Goal: Communication & Community: Answer question/provide support

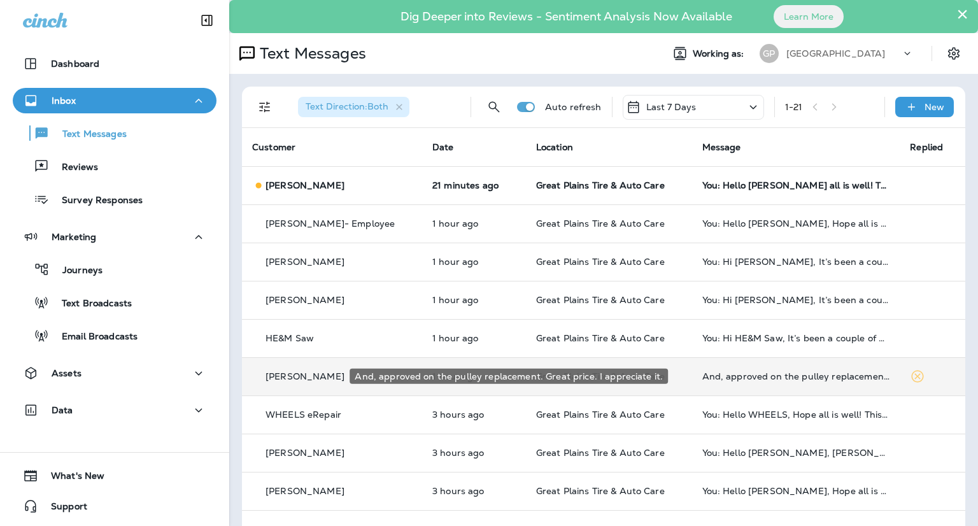
click at [767, 378] on div "And, approved on the pulley replacement. Great price. I appreciate it." at bounding box center [797, 376] width 188 height 10
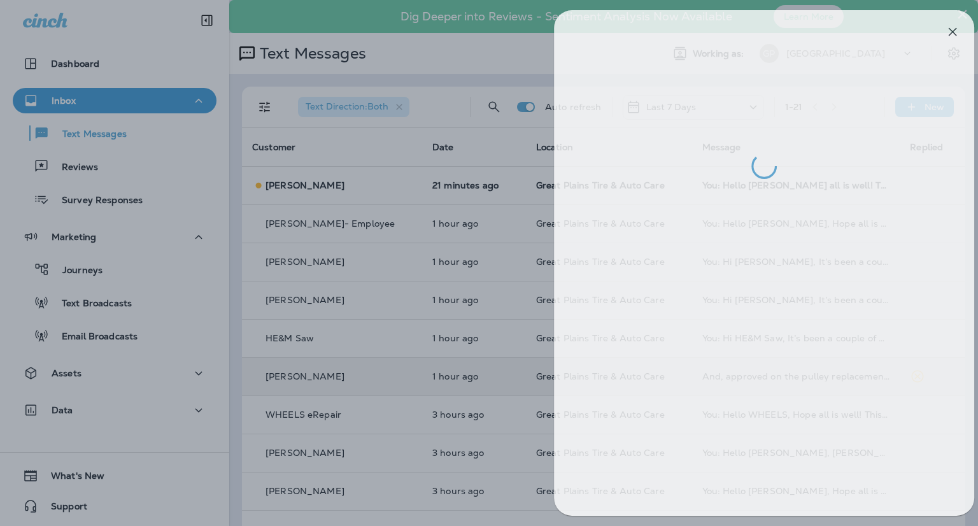
click at [467, 77] on div at bounding box center [502, 263] width 978 height 526
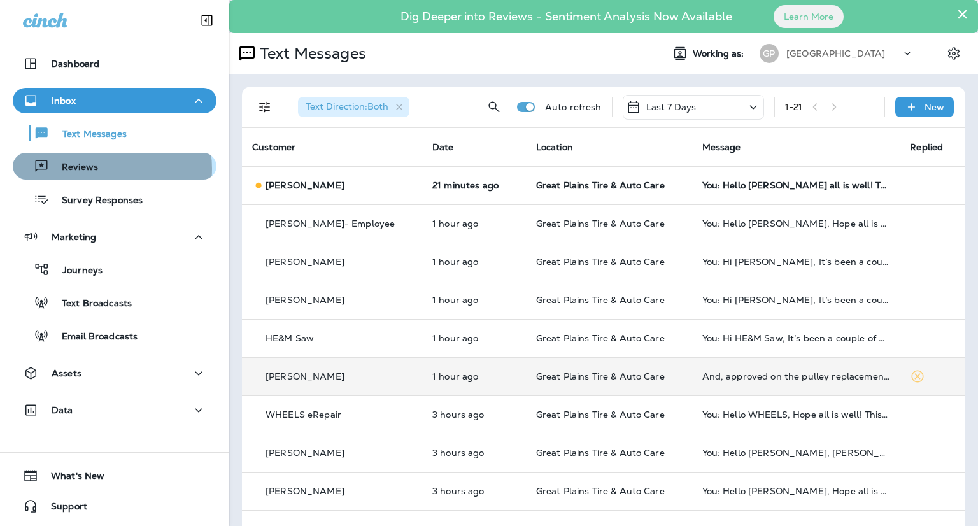
click at [101, 169] on div "Reviews" at bounding box center [115, 166] width 194 height 19
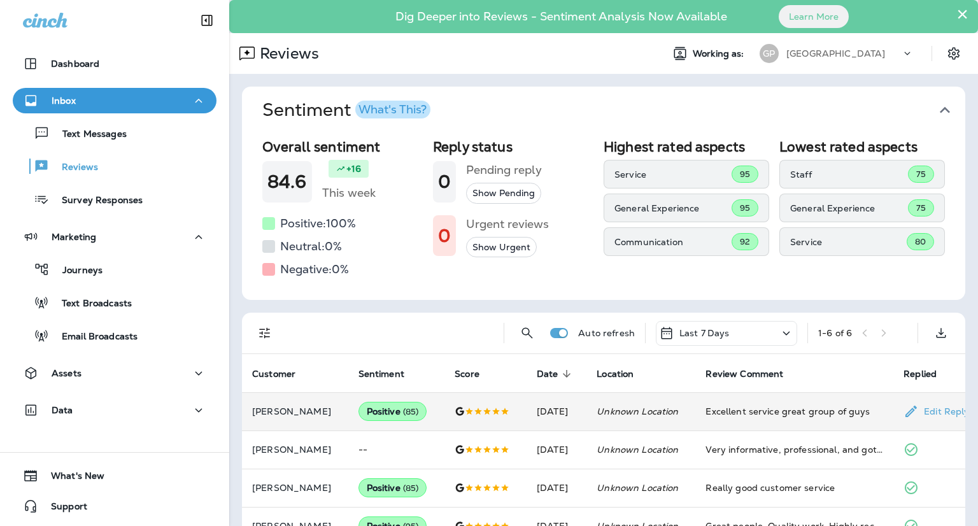
click at [754, 416] on div "Excellent service great group of guys" at bounding box center [795, 411] width 178 height 13
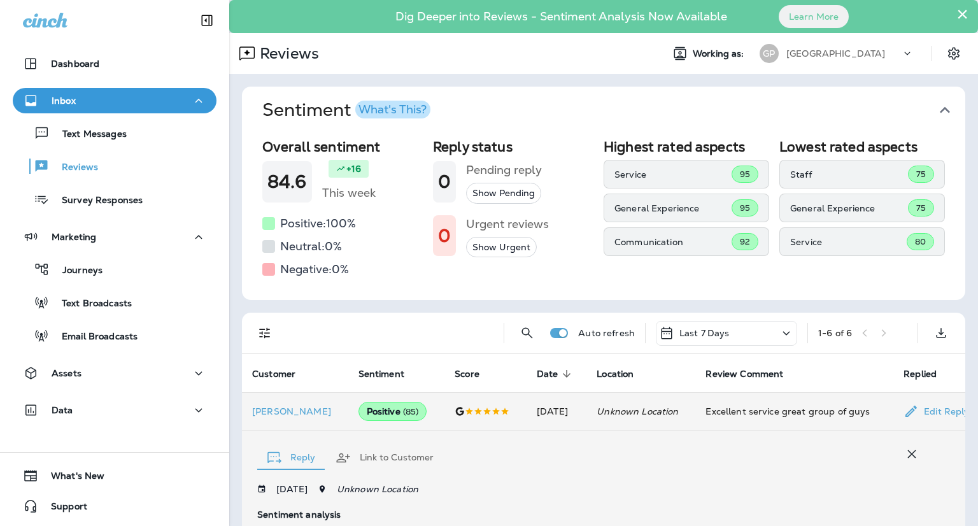
scroll to position [292, 0]
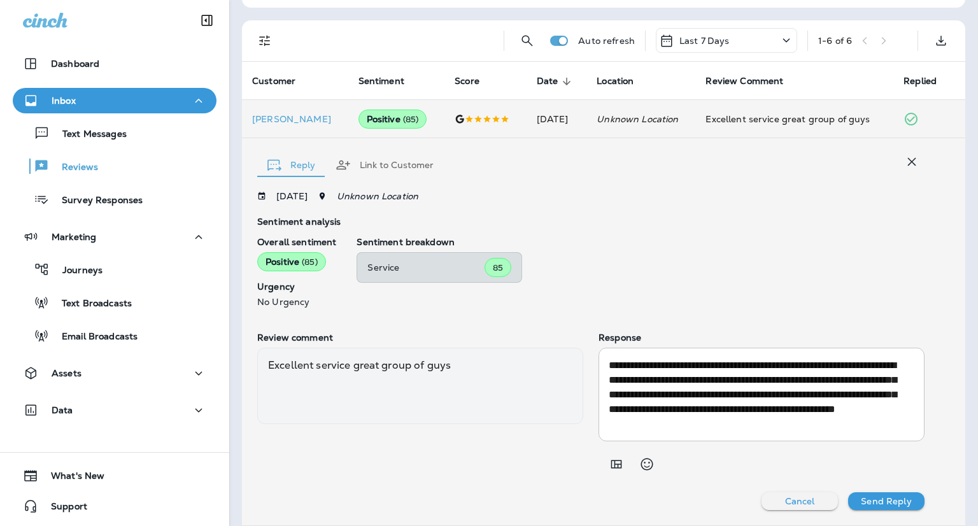
click at [96, 105] on div "Inbox" at bounding box center [114, 101] width 183 height 16
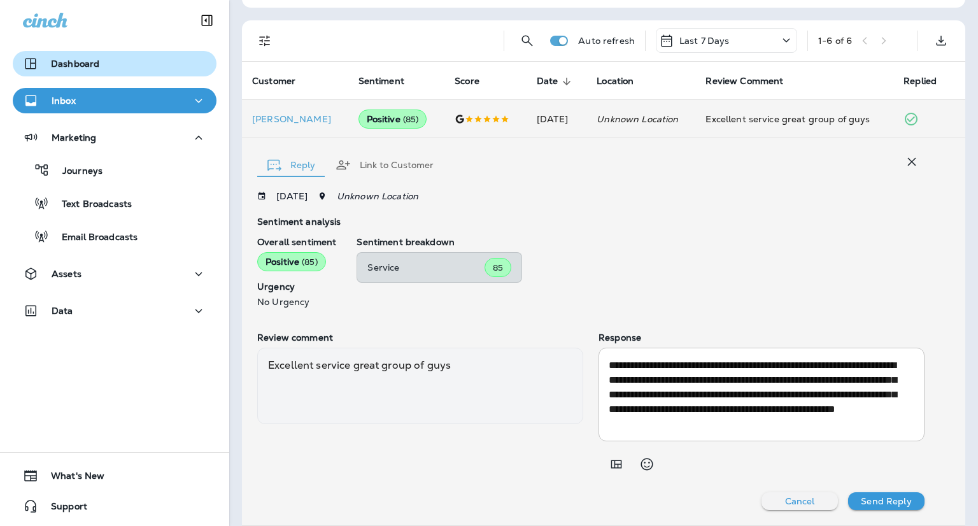
click at [65, 59] on p "Dashboard" at bounding box center [75, 64] width 48 height 10
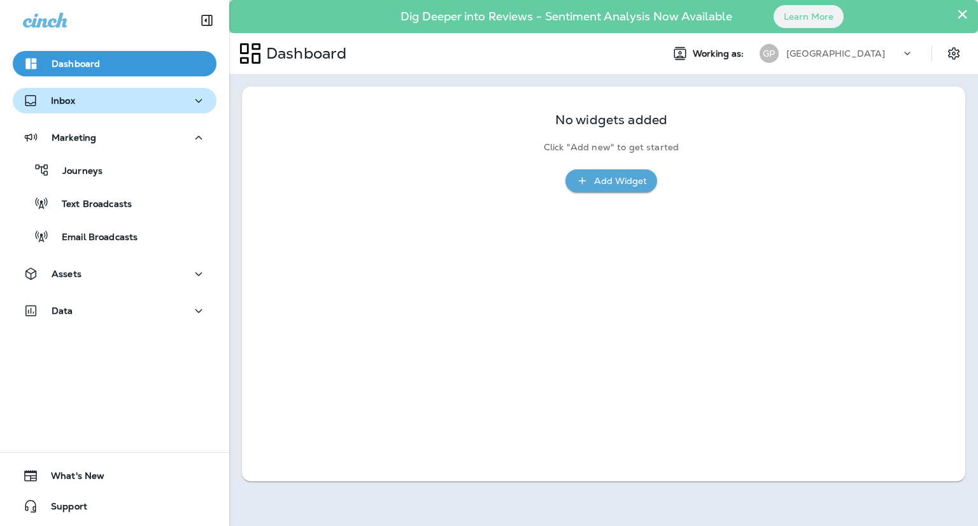
click at [78, 111] on button "Inbox" at bounding box center [115, 100] width 204 height 25
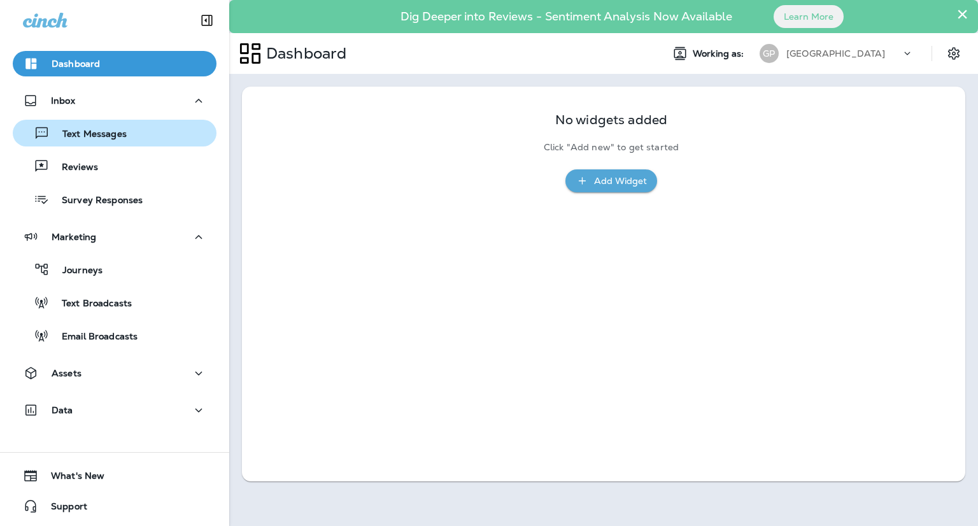
click at [96, 136] on p "Text Messages" at bounding box center [88, 135] width 77 height 12
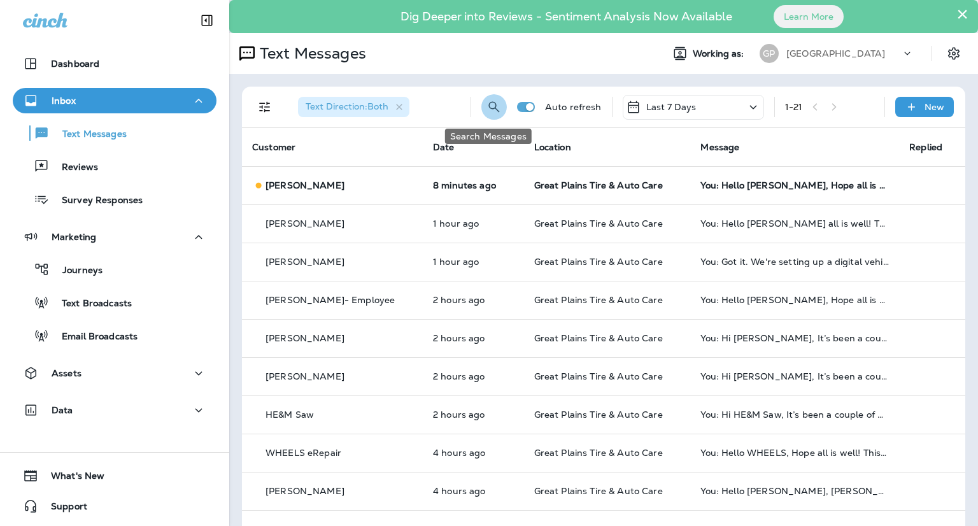
click at [487, 109] on icon "Search Messages" at bounding box center [494, 106] width 15 height 15
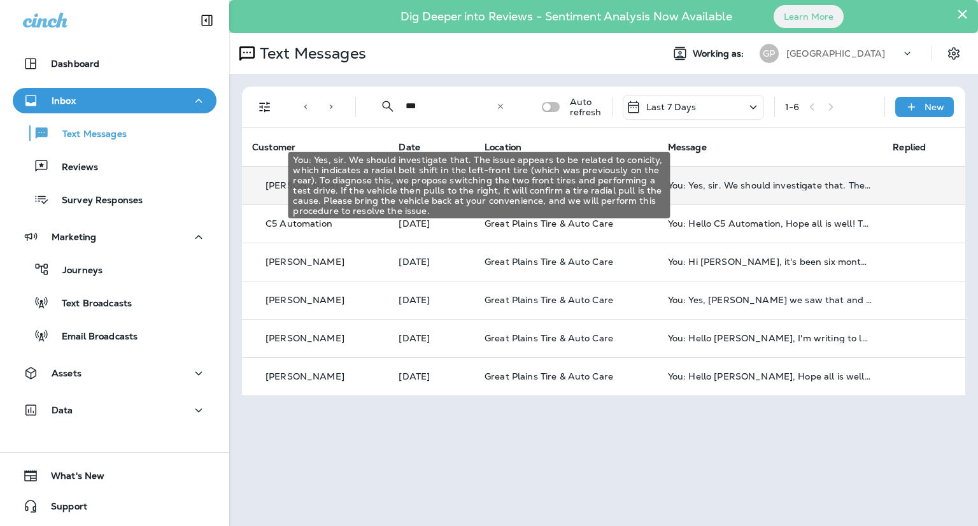
type input "***"
click at [818, 187] on div "You: Yes, sir. We should investigate that. The issue appears to be related to c…" at bounding box center [770, 185] width 205 height 10
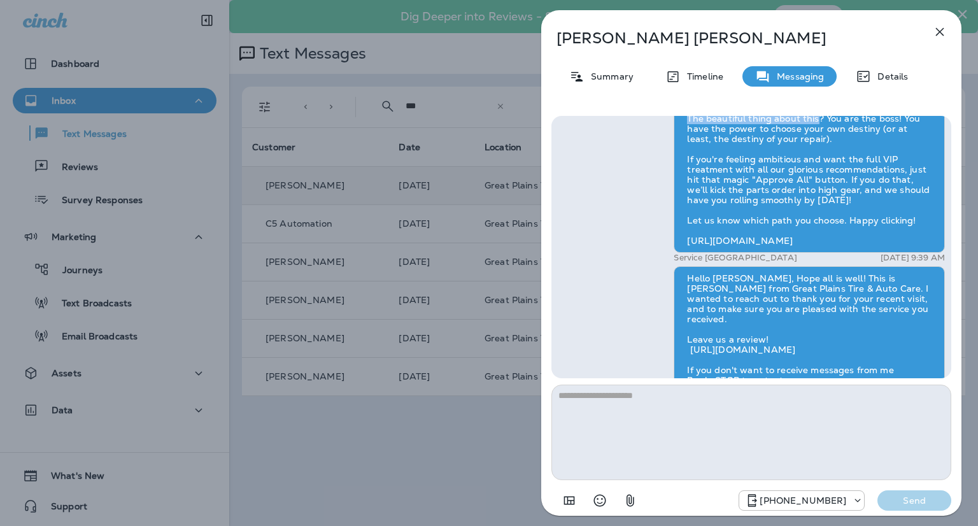
scroll to position [-218, 0]
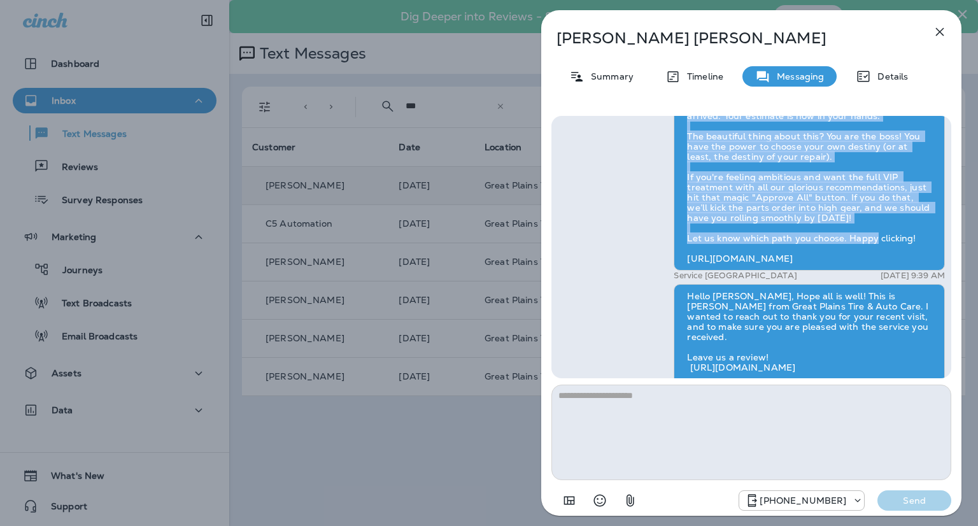
drag, startPoint x: 688, startPoint y: 178, endPoint x: 925, endPoint y: 238, distance: 244.3
click at [925, 238] on div "Hey [PERSON_NAME], Good news! The financial part of the adventure has arrived. …" at bounding box center [809, 171] width 271 height 197
copy div "Hey [PERSON_NAME], Good news! The financial part of the adventure has arrived. …"
click at [942, 33] on icon "button" at bounding box center [940, 32] width 8 height 8
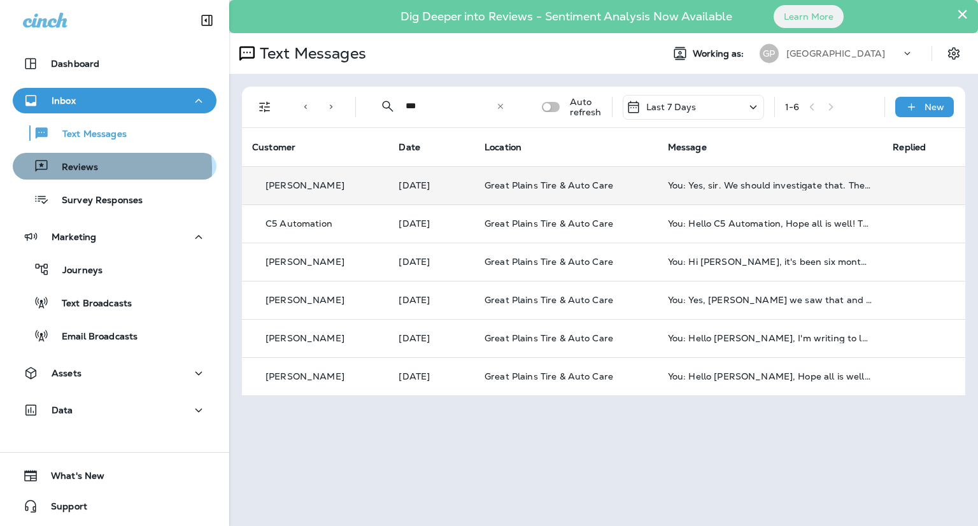
click at [99, 169] on div "Reviews" at bounding box center [115, 166] width 194 height 19
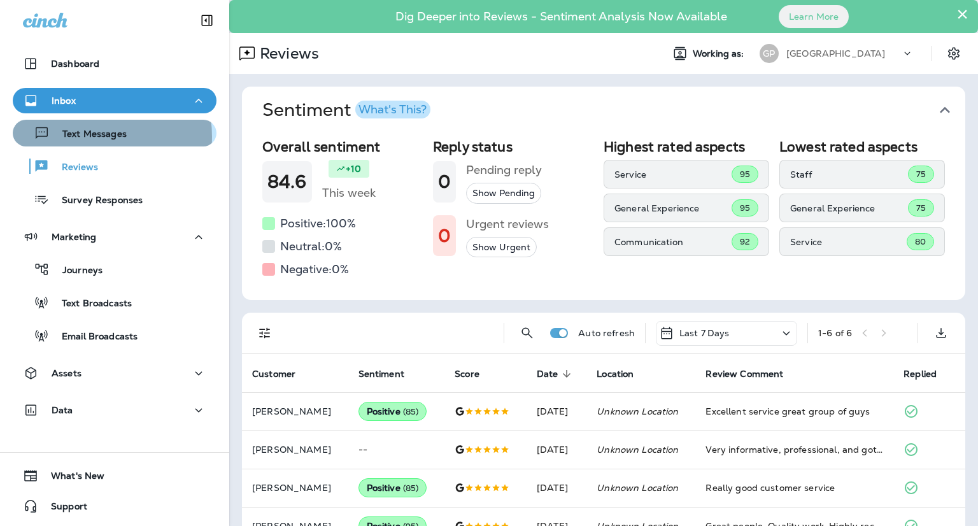
click at [80, 137] on p "Text Messages" at bounding box center [88, 135] width 77 height 12
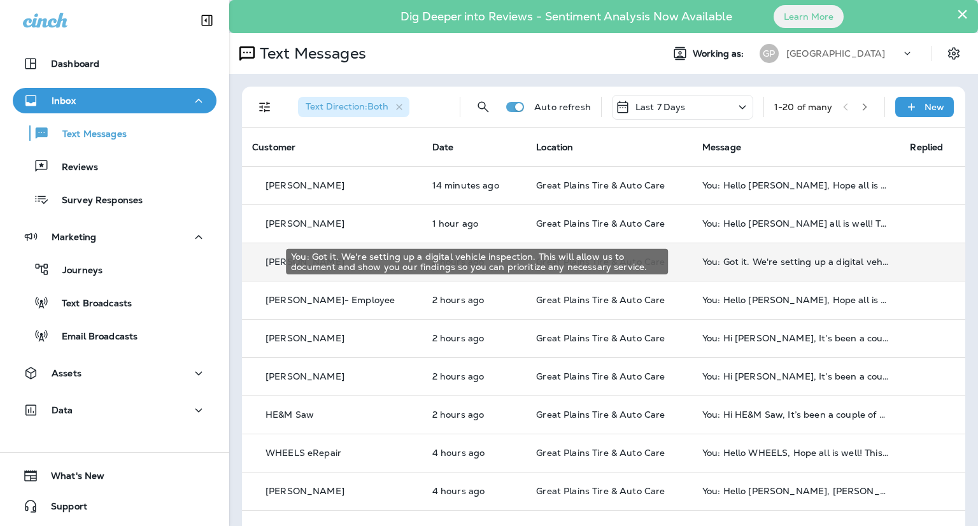
click at [757, 266] on td "You: Got it. We're setting up a digital vehicle inspection. This will allow us …" at bounding box center [796, 262] width 208 height 38
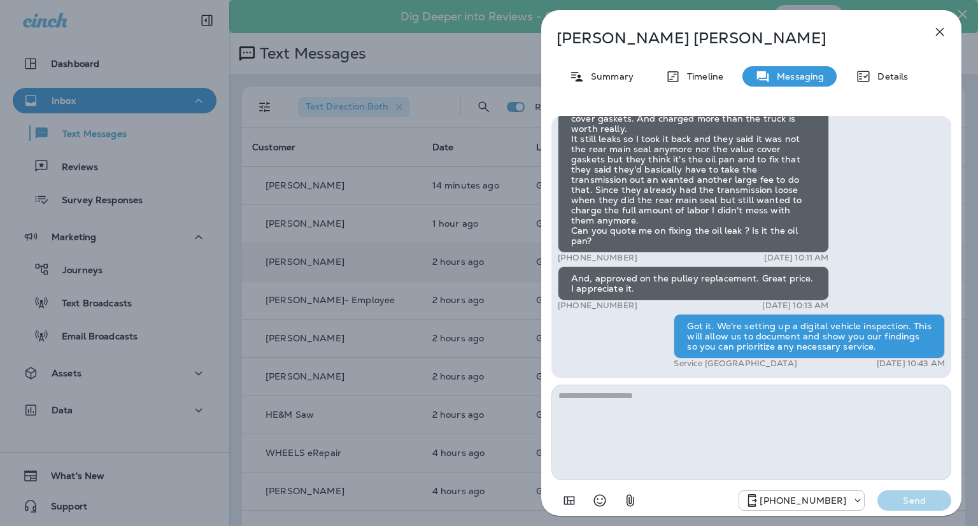
click at [640, 411] on textarea at bounding box center [752, 433] width 400 height 96
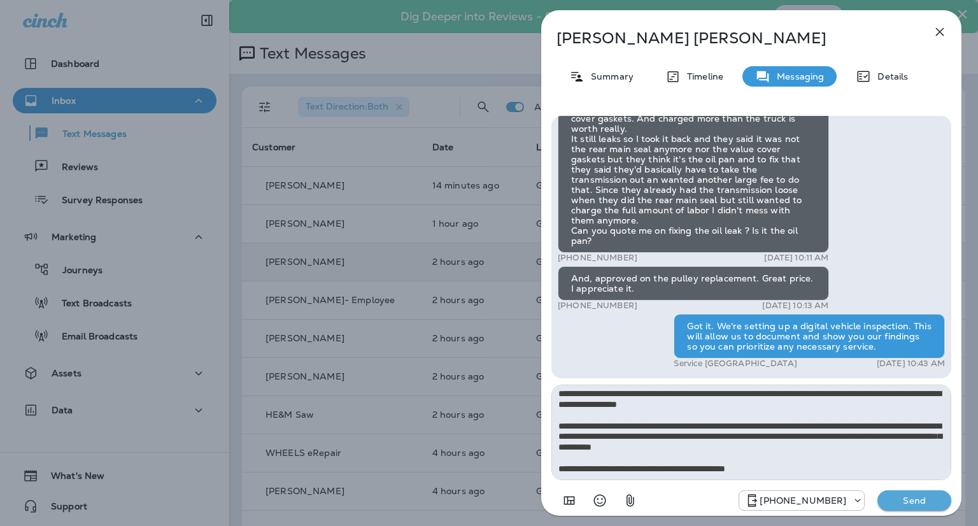
scroll to position [61, 0]
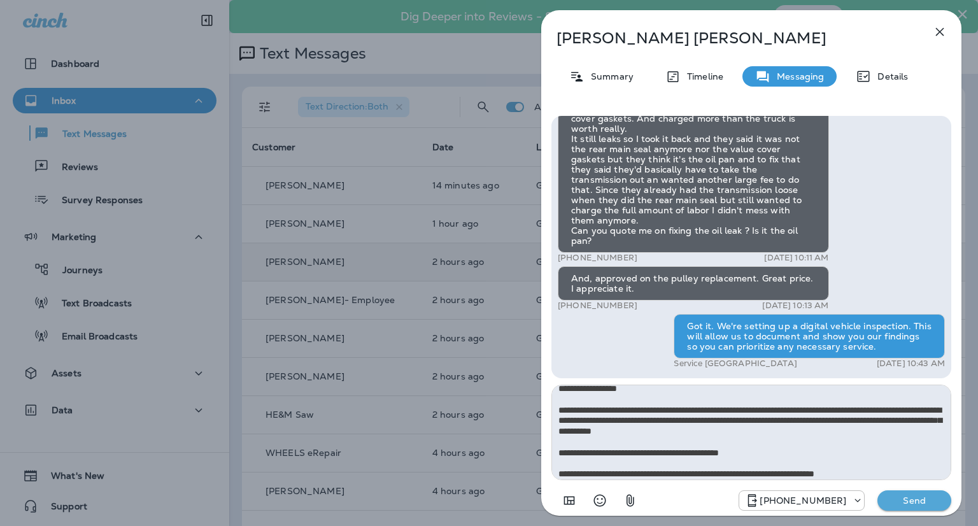
type textarea "**********"
click at [912, 504] on p "Send" at bounding box center [915, 500] width 54 height 11
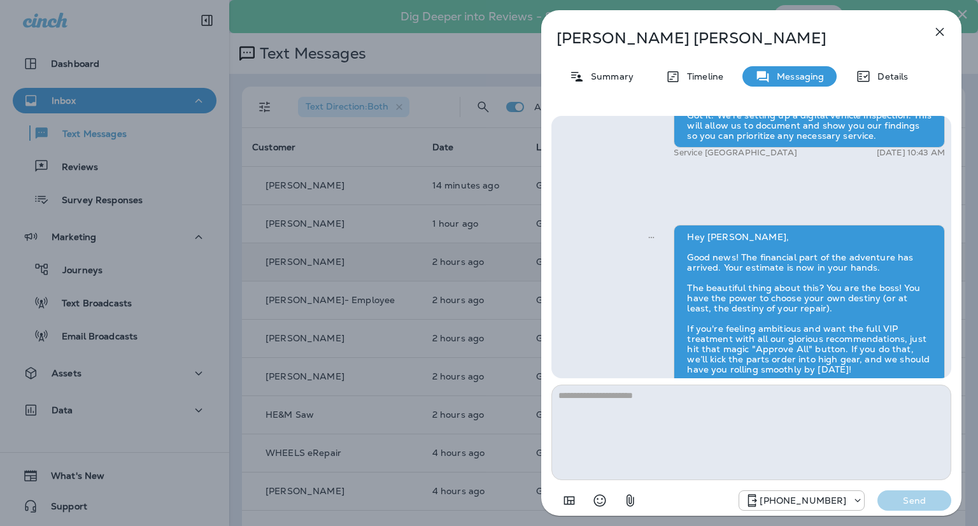
scroll to position [0, 0]
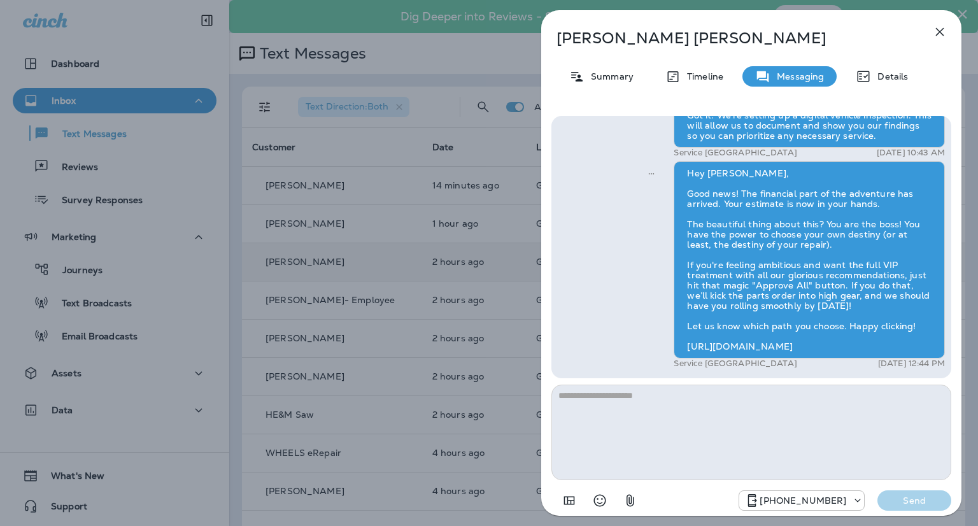
click at [692, 480] on div "[PHONE_NUMBER] Send" at bounding box center [752, 496] width 400 height 33
click at [502, 61] on div "[PERSON_NAME] Summary Timeline Messaging Details Hey [PERSON_NAME]. This is [PE…" at bounding box center [489, 263] width 978 height 526
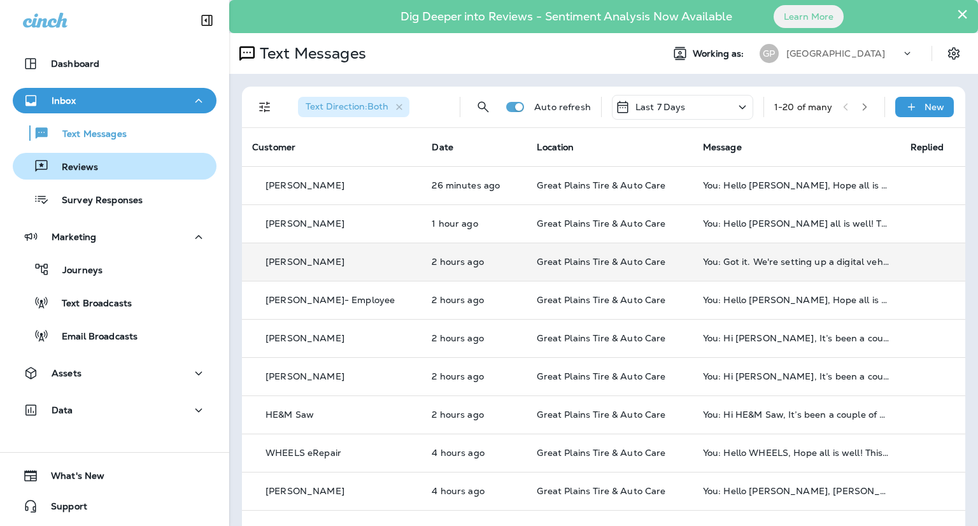
click at [93, 171] on p "Reviews" at bounding box center [73, 168] width 49 height 12
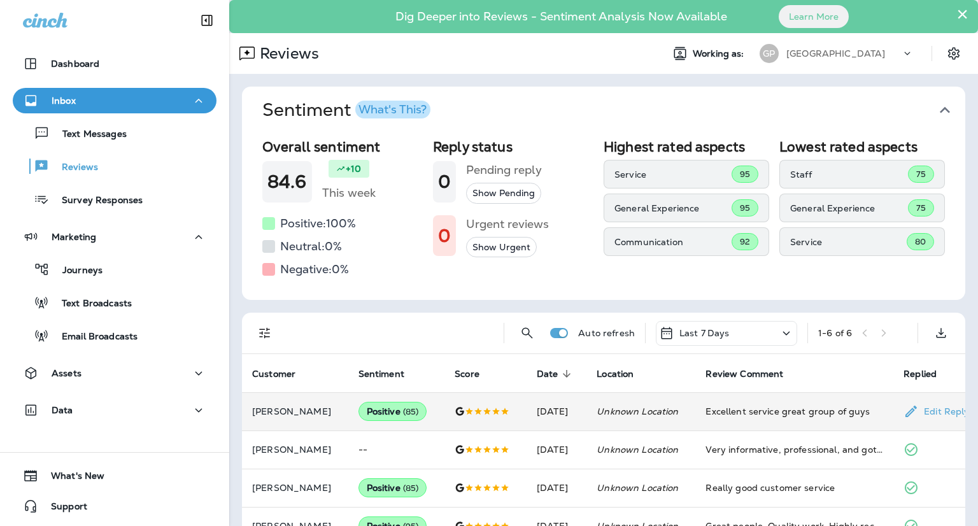
click at [734, 420] on td "Excellent service great group of guys" at bounding box center [795, 411] width 198 height 38
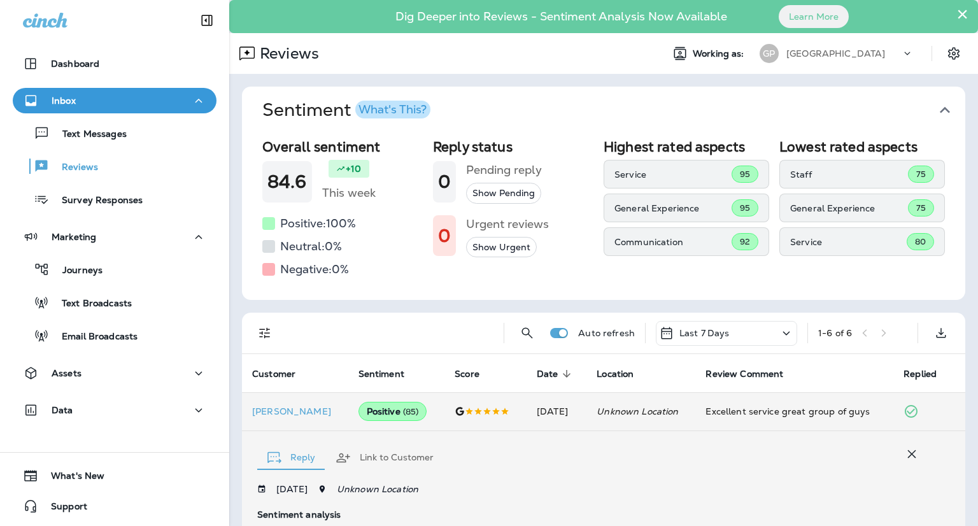
scroll to position [292, 0]
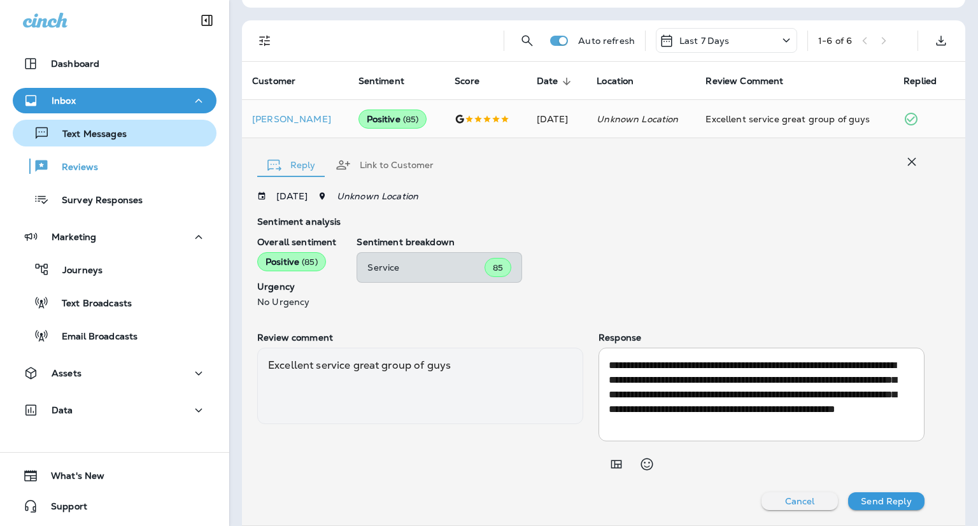
click at [95, 136] on p "Text Messages" at bounding box center [88, 135] width 77 height 12
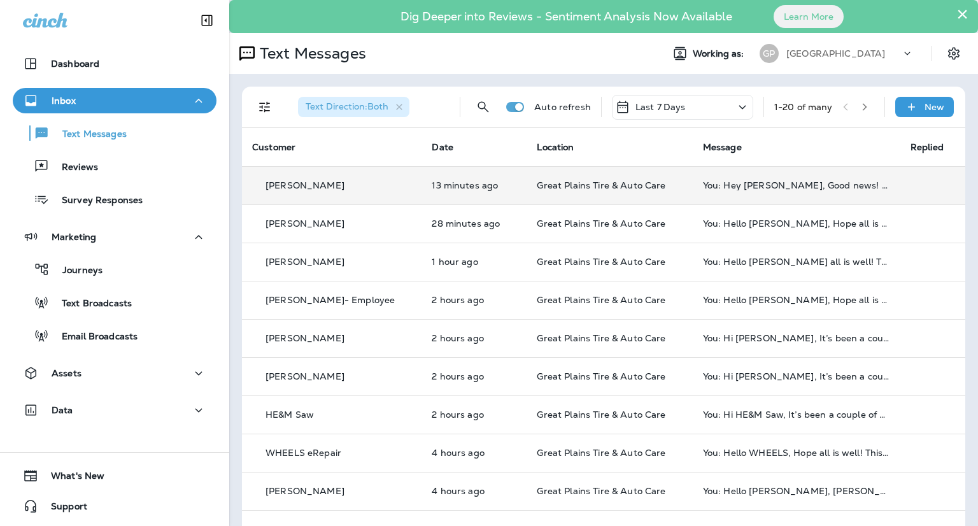
click at [756, 194] on td "You: Hey [PERSON_NAME], Good news! The financial part of the adventure has arri…" at bounding box center [797, 185] width 208 height 38
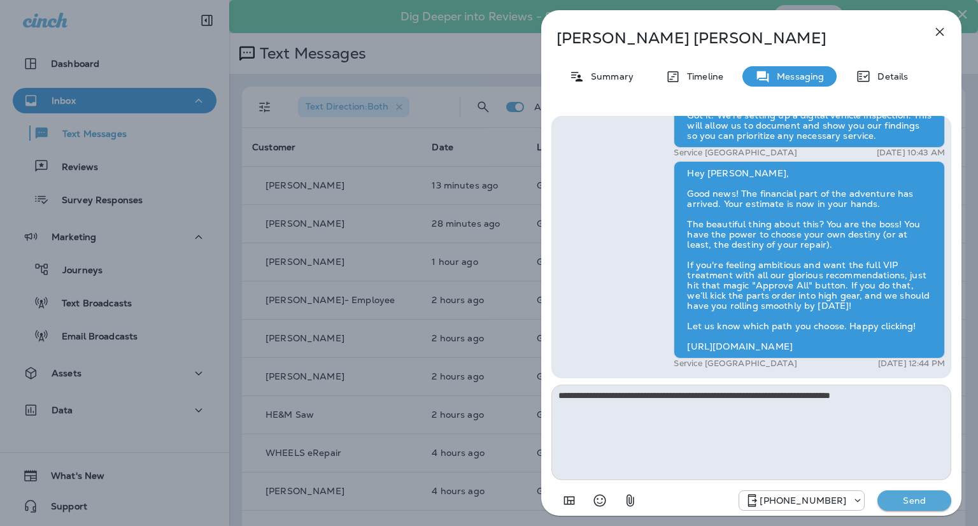
click at [710, 394] on textarea "**********" at bounding box center [752, 433] width 400 height 96
type textarea "**********"
click at [913, 501] on p "Send" at bounding box center [915, 500] width 54 height 11
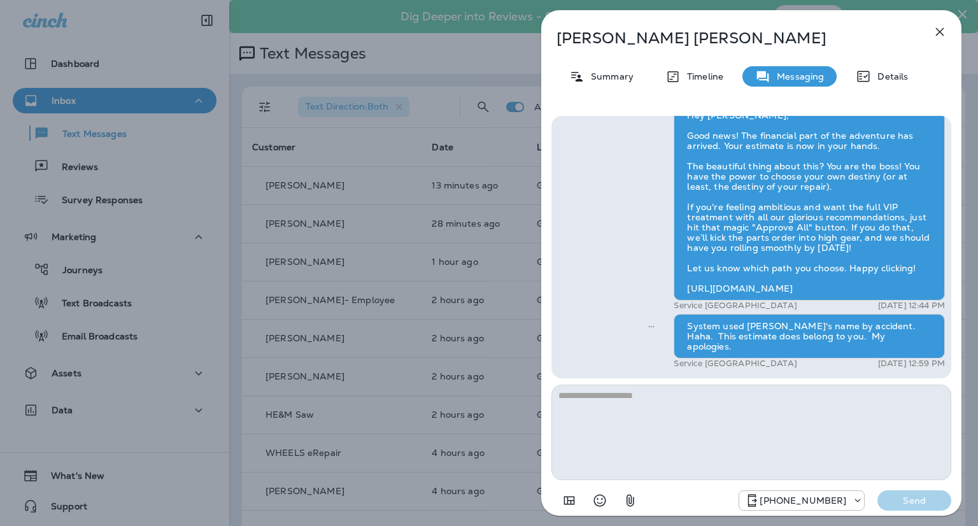
scroll to position [-127, 0]
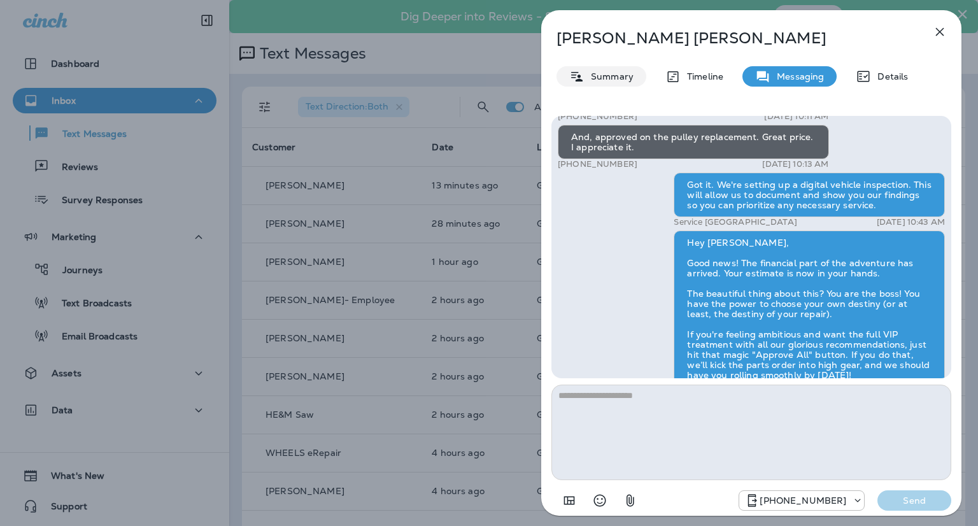
click at [617, 80] on p "Summary" at bounding box center [609, 76] width 49 height 10
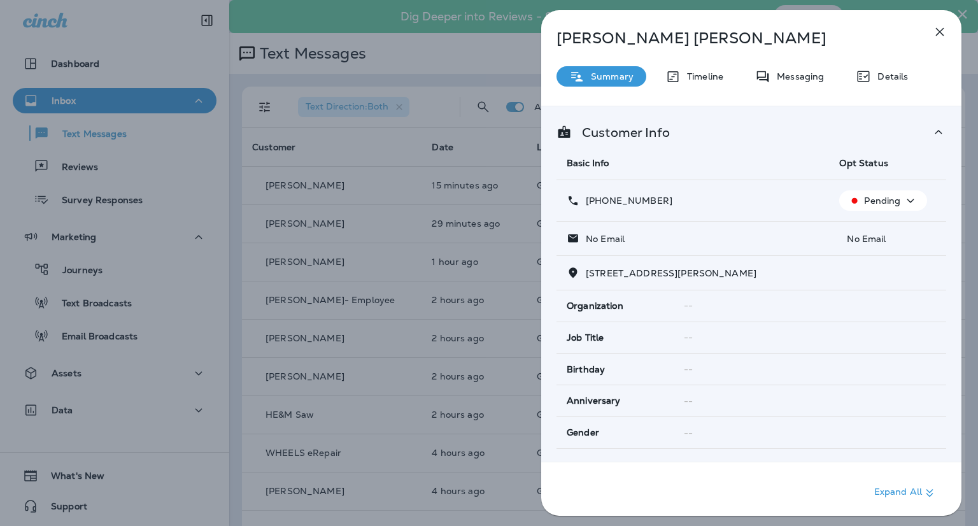
click at [368, 187] on div "[PERSON_NAME] Summary Timeline Messaging Details Customer Info Basic Info Opt S…" at bounding box center [489, 263] width 978 height 526
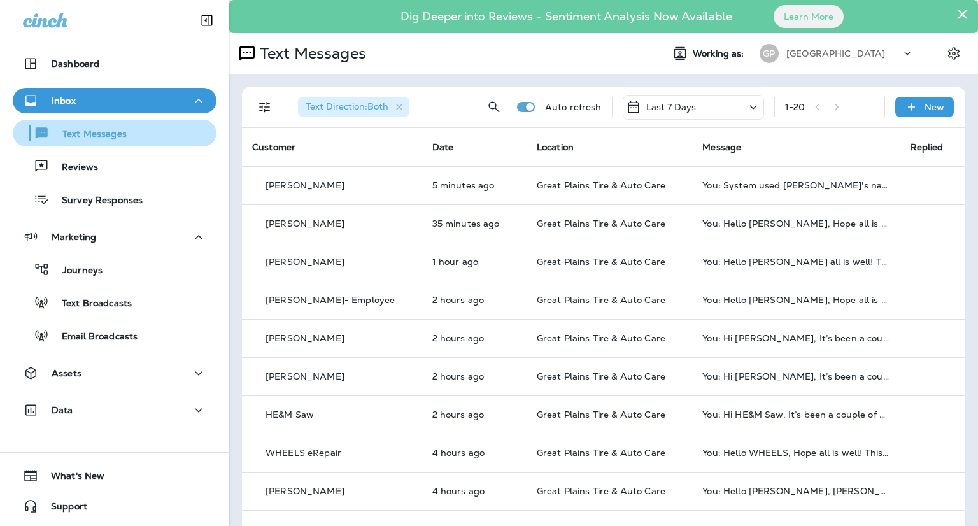
click at [87, 138] on p "Text Messages" at bounding box center [88, 135] width 77 height 12
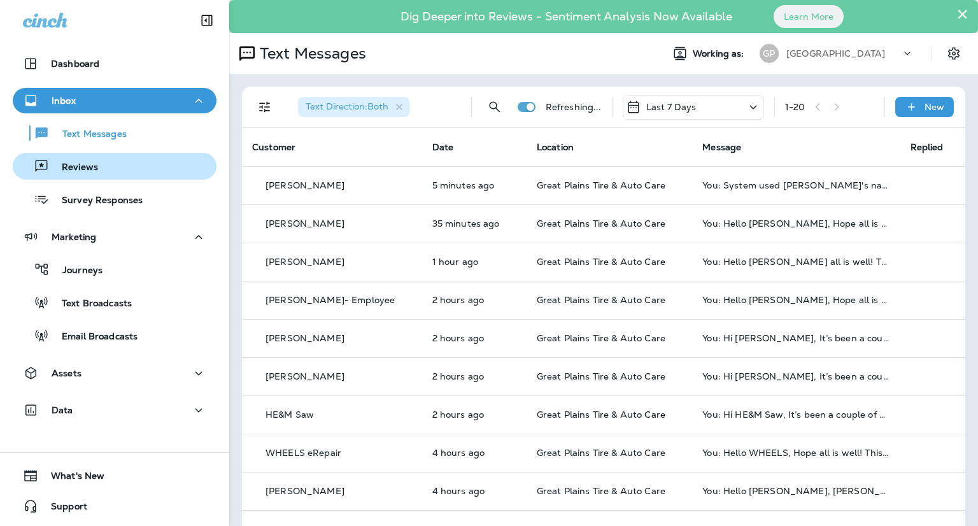
click at [82, 166] on p "Reviews" at bounding box center [73, 168] width 49 height 12
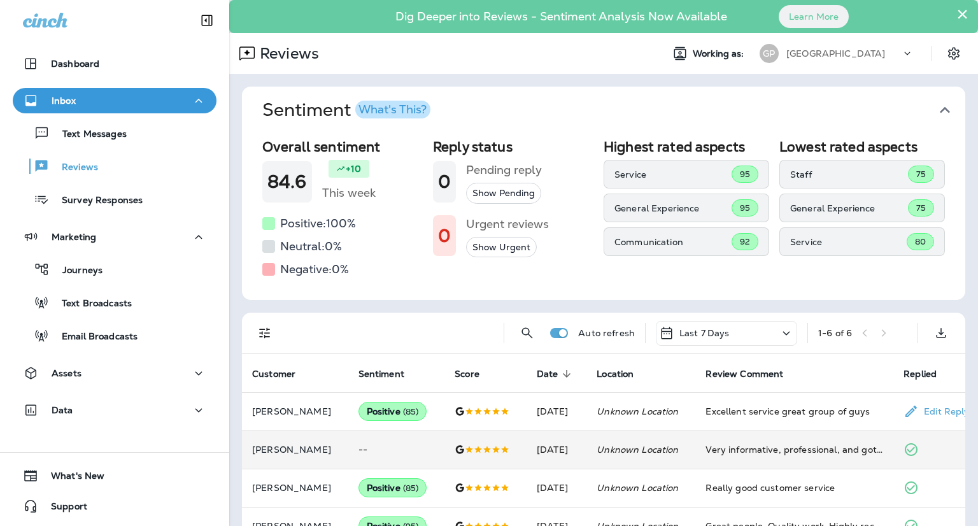
scroll to position [108, 0]
